Goal: Use online tool/utility: Utilize a website feature to perform a specific function

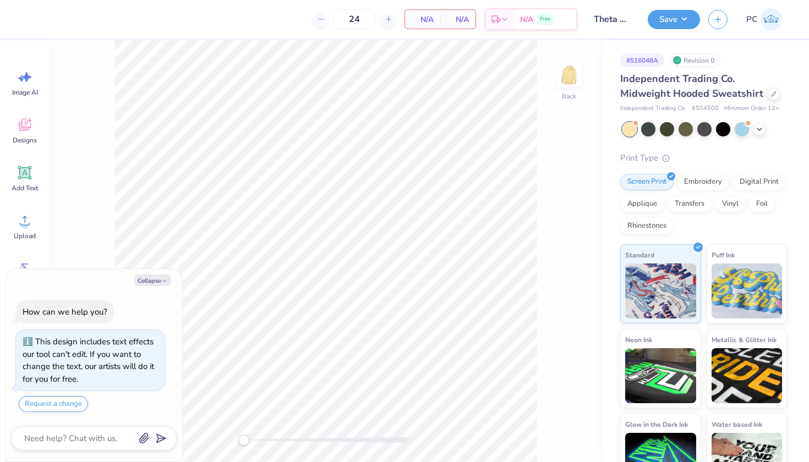
scroll to position [15, 0]
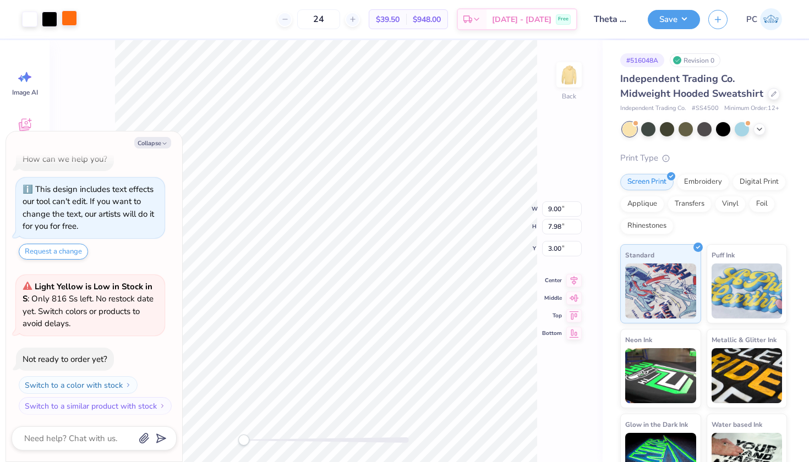
click at [70, 14] on div at bounding box center [69, 17] width 15 height 15
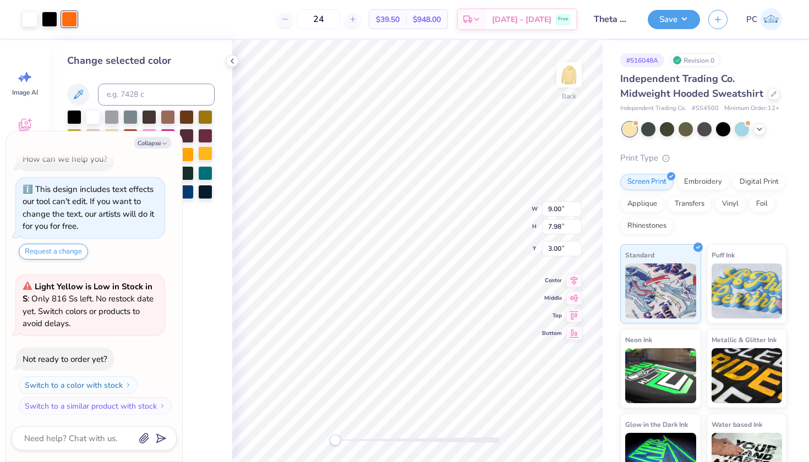
click at [204, 157] on div at bounding box center [205, 153] width 14 height 14
click at [163, 140] on icon "button" at bounding box center [164, 143] width 7 height 7
type textarea "x"
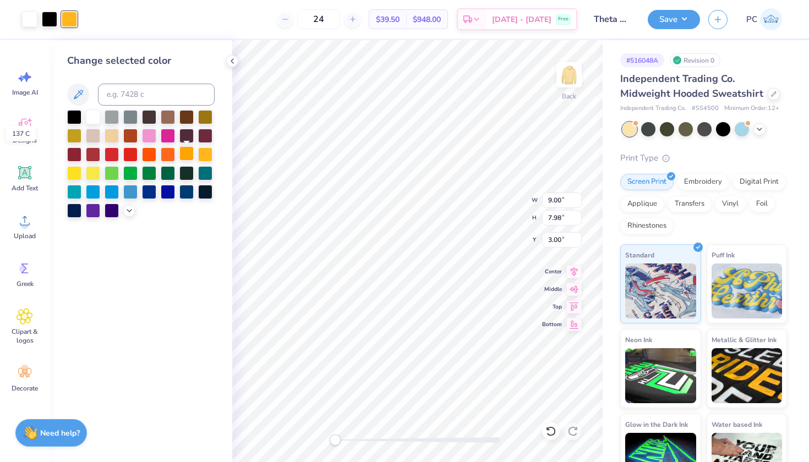
click at [187, 155] on div at bounding box center [186, 153] width 14 height 14
click at [91, 171] on div at bounding box center [93, 172] width 14 height 14
click at [70, 173] on div at bounding box center [74, 172] width 14 height 14
click at [90, 177] on div at bounding box center [93, 172] width 14 height 14
click at [73, 176] on div at bounding box center [74, 172] width 14 height 14
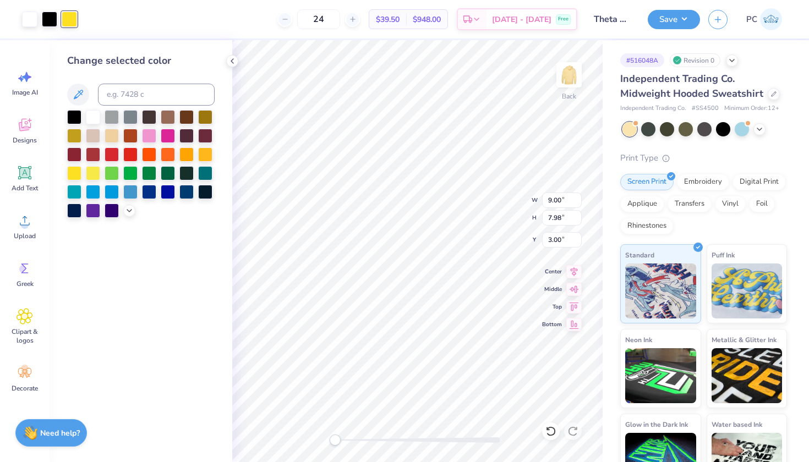
click at [125, 241] on div "Change selected color" at bounding box center [141, 251] width 183 height 422
click at [668, 21] on button "Save" at bounding box center [674, 17] width 52 height 19
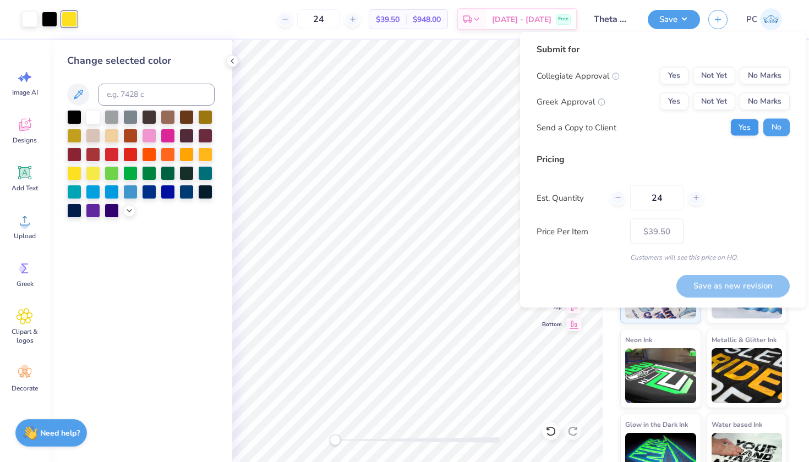
click at [738, 128] on button "Yes" at bounding box center [744, 128] width 29 height 18
click at [714, 102] on button "Not Yet" at bounding box center [714, 102] width 42 height 18
click at [769, 73] on button "No Marks" at bounding box center [765, 76] width 50 height 18
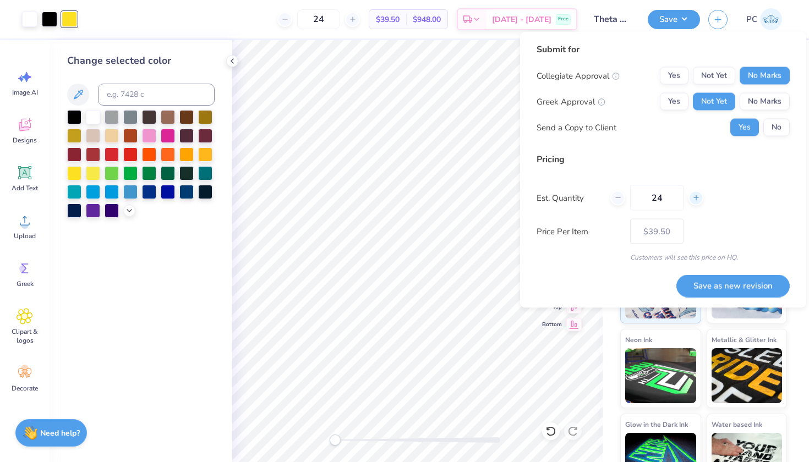
click at [700, 194] on icon at bounding box center [696, 198] width 8 height 8
type input "25"
type input "$39.27"
click at [620, 200] on icon at bounding box center [618, 198] width 8 height 8
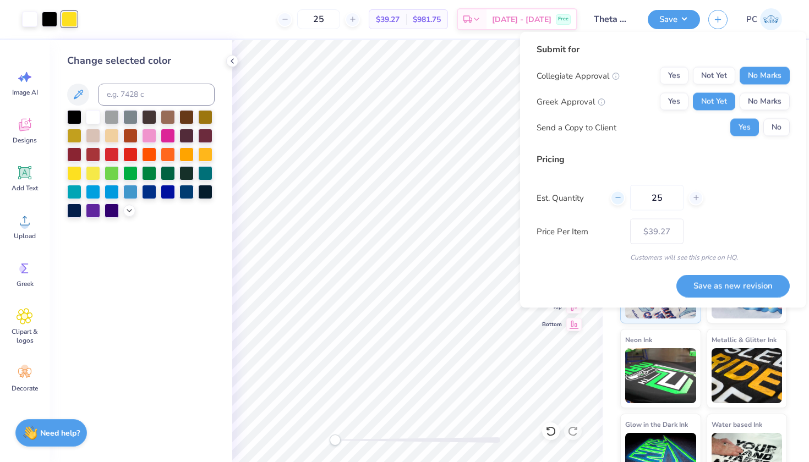
type input "24"
click at [718, 286] on button "Save as new revision" at bounding box center [732, 286] width 113 height 23
type input "$39.50"
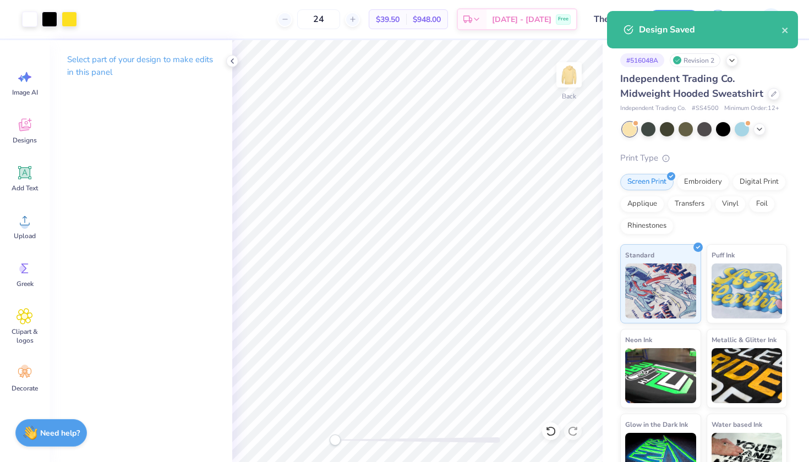
click at [781, 27] on div "Design Saved" at bounding box center [710, 29] width 143 height 13
click at [782, 28] on icon "close" at bounding box center [786, 30] width 8 height 9
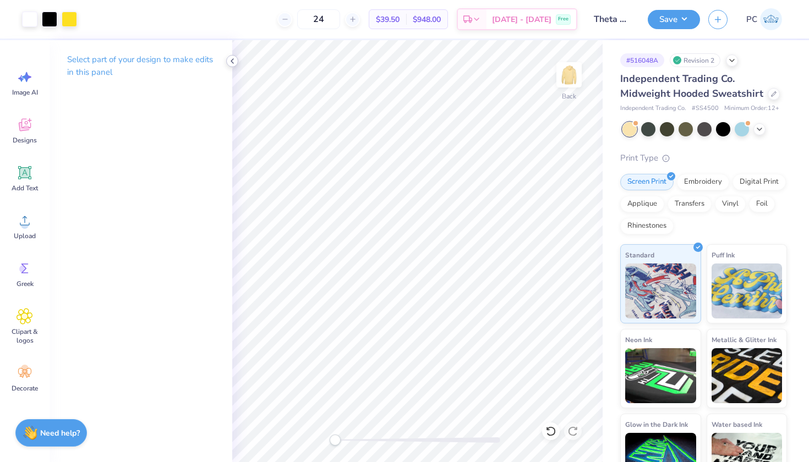
click at [236, 62] on icon at bounding box center [232, 61] width 9 height 9
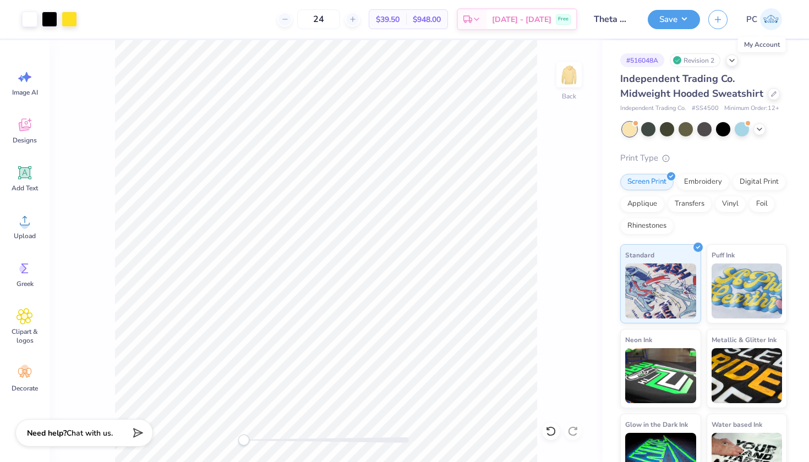
click at [767, 15] on img at bounding box center [771, 19] width 22 height 22
